Goal: Information Seeking & Learning: Understand process/instructions

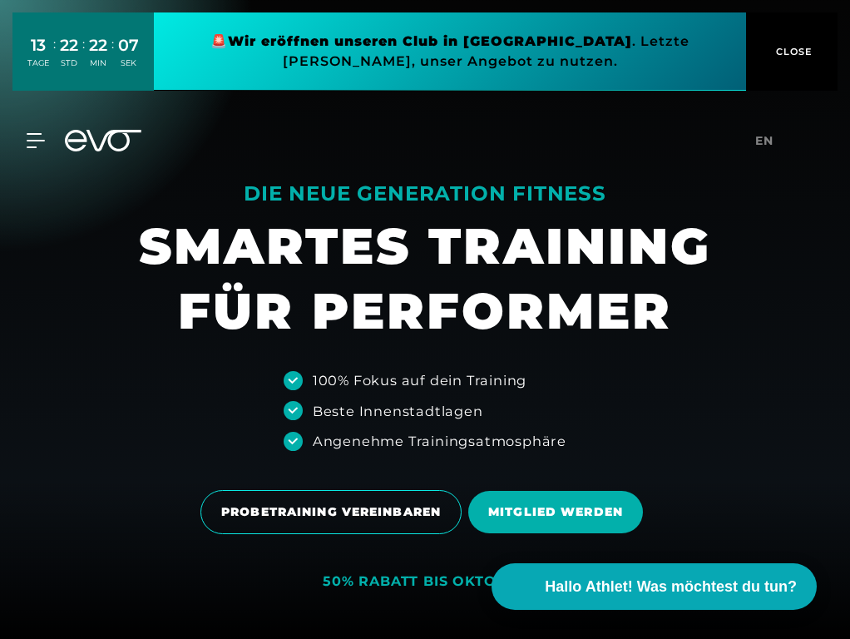
click at [155, 207] on div at bounding box center [425, 319] width 850 height 639
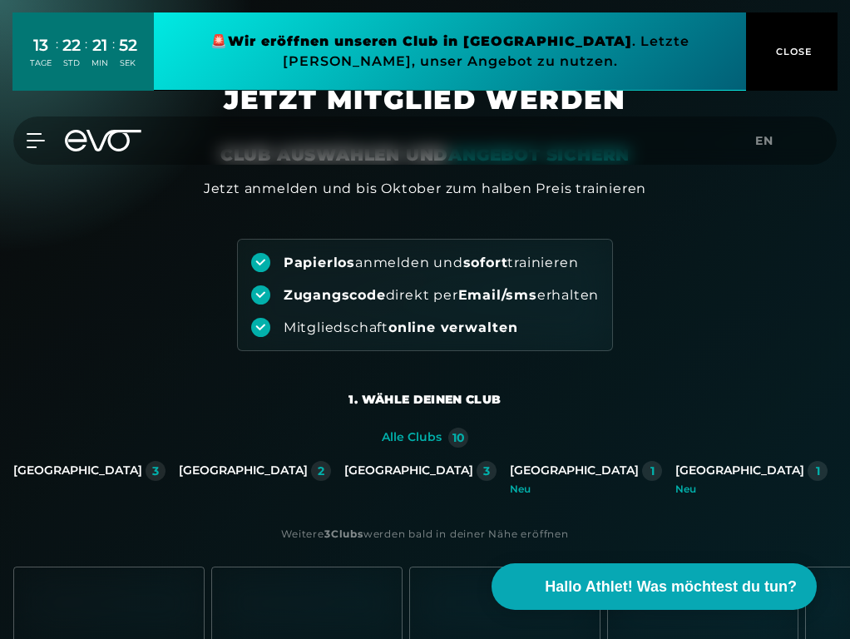
scroll to position [3250, 0]
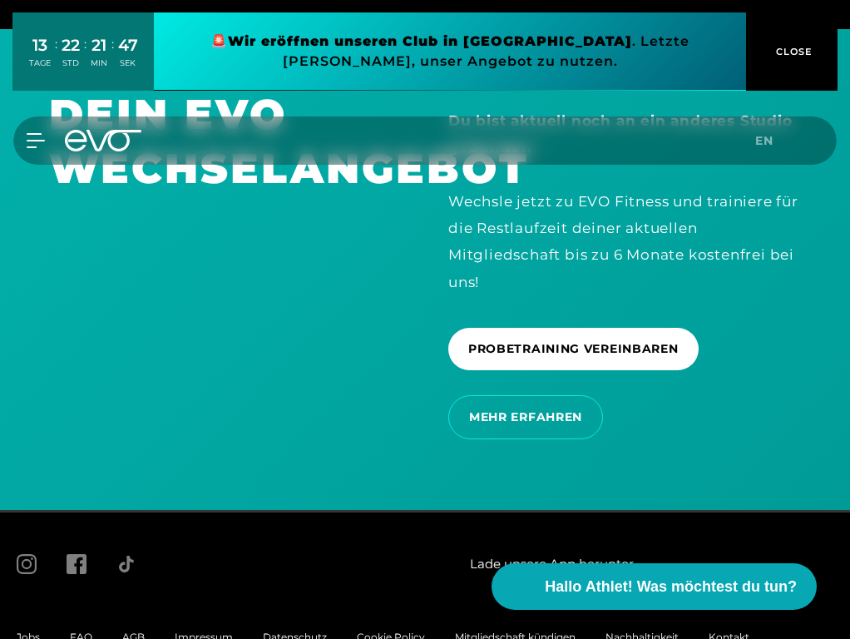
click at [77, 630] on span "FAQ" at bounding box center [81, 636] width 22 height 12
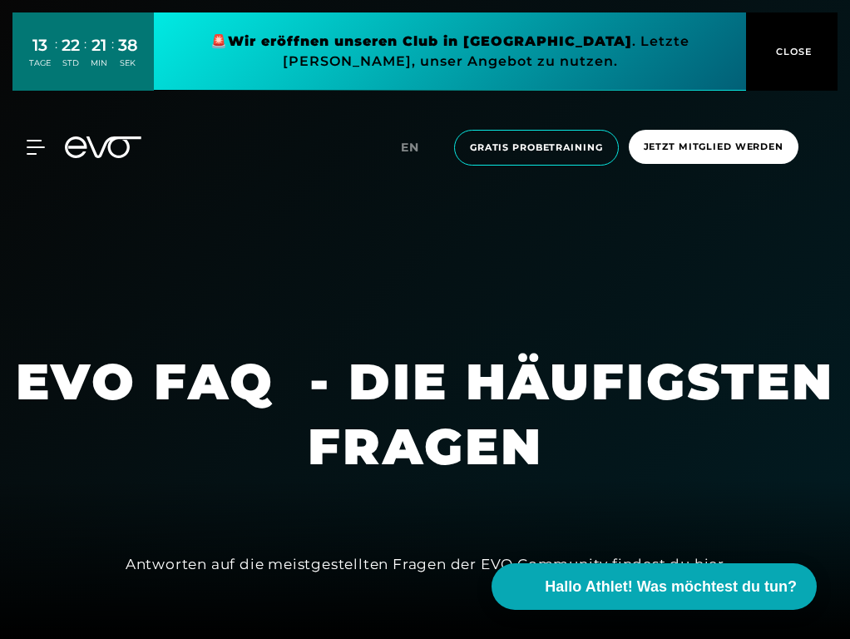
scroll to position [3722, 0]
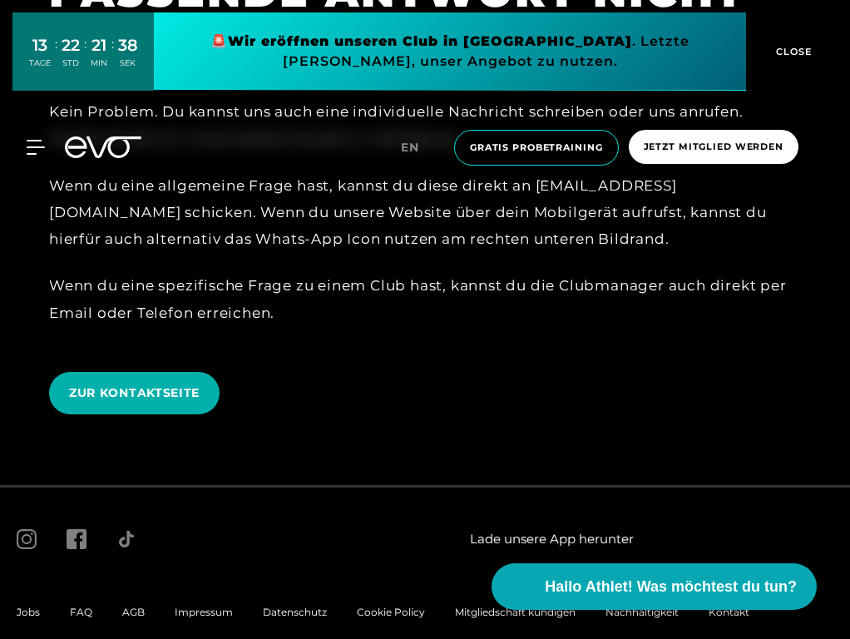
click at [128, 606] on span "AGB" at bounding box center [133, 612] width 22 height 12
